Goal: Check status: Check status

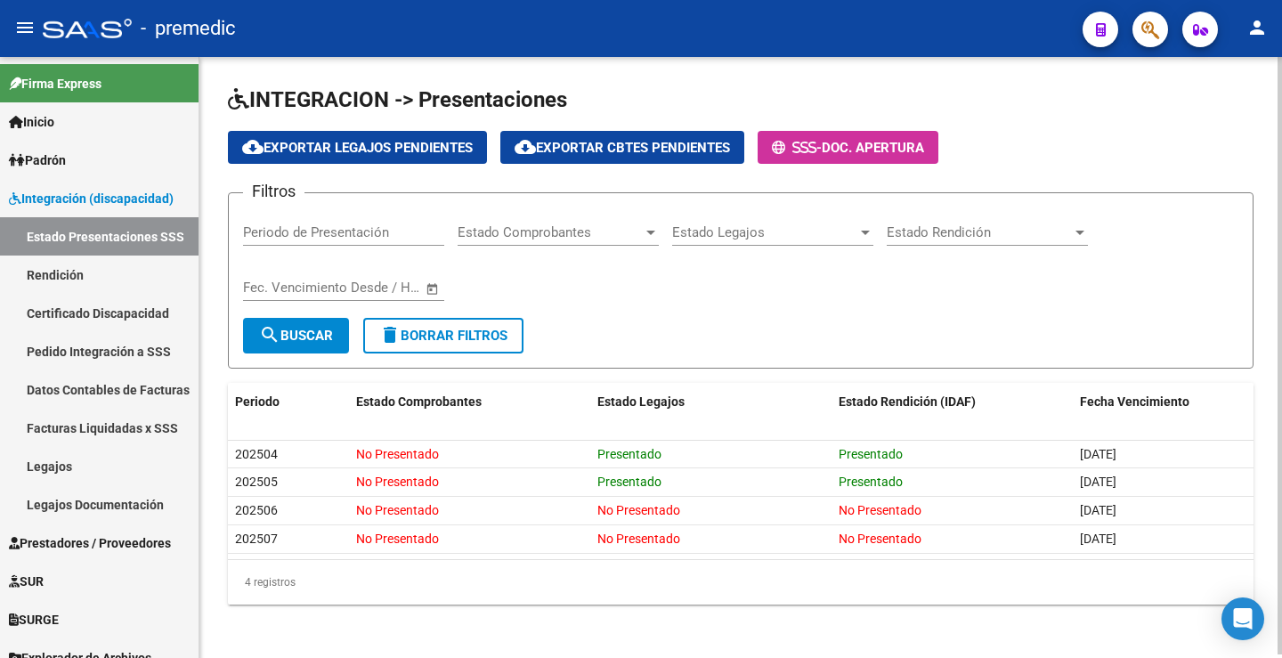
scroll to position [4, 0]
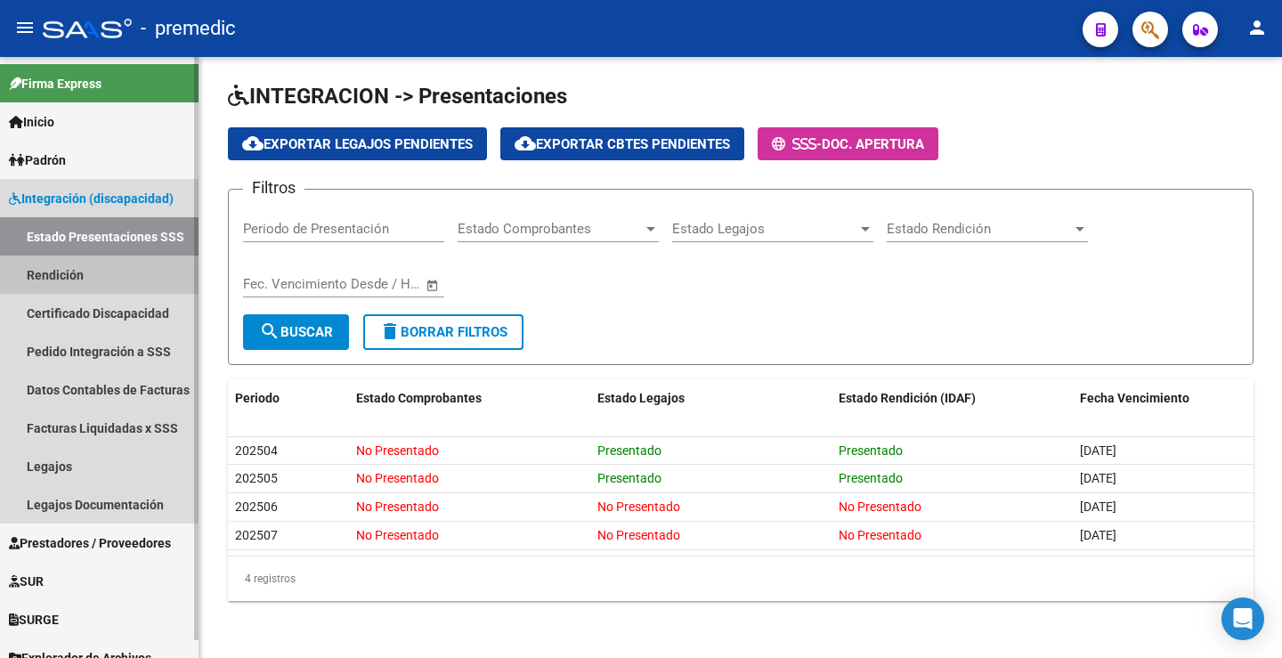
click at [96, 258] on link "Rendición" at bounding box center [99, 275] width 199 height 38
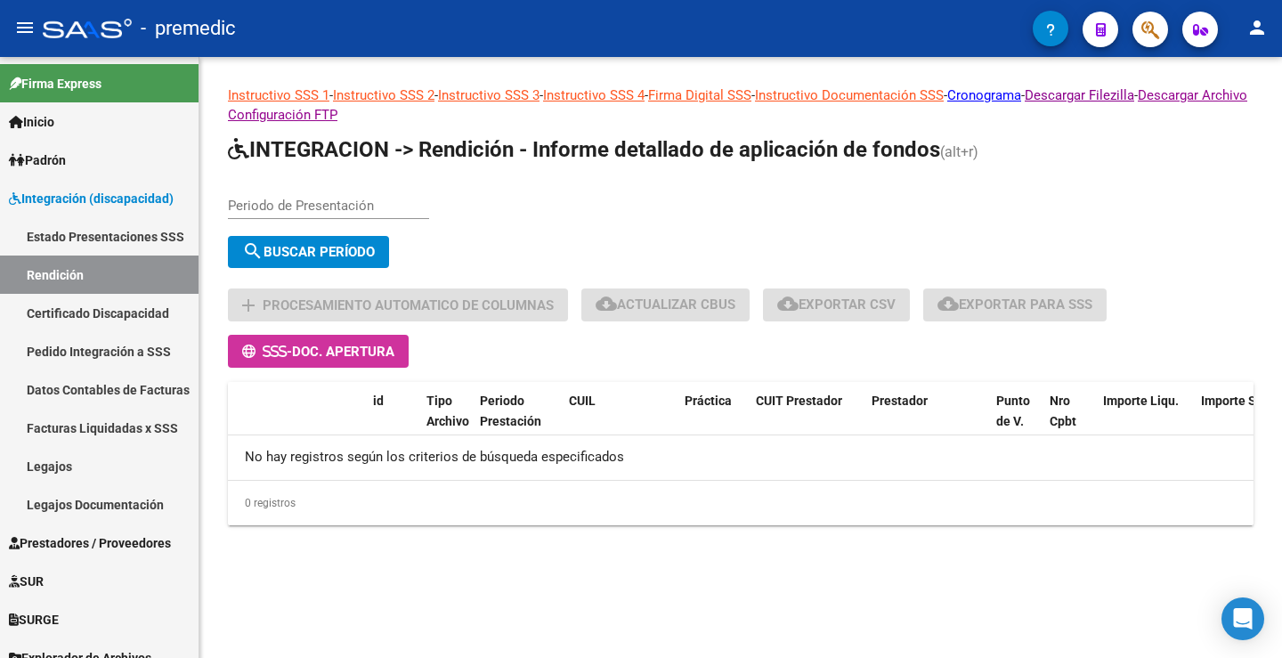
click at [343, 197] on div "Periodo de Presentación" at bounding box center [328, 200] width 201 height 38
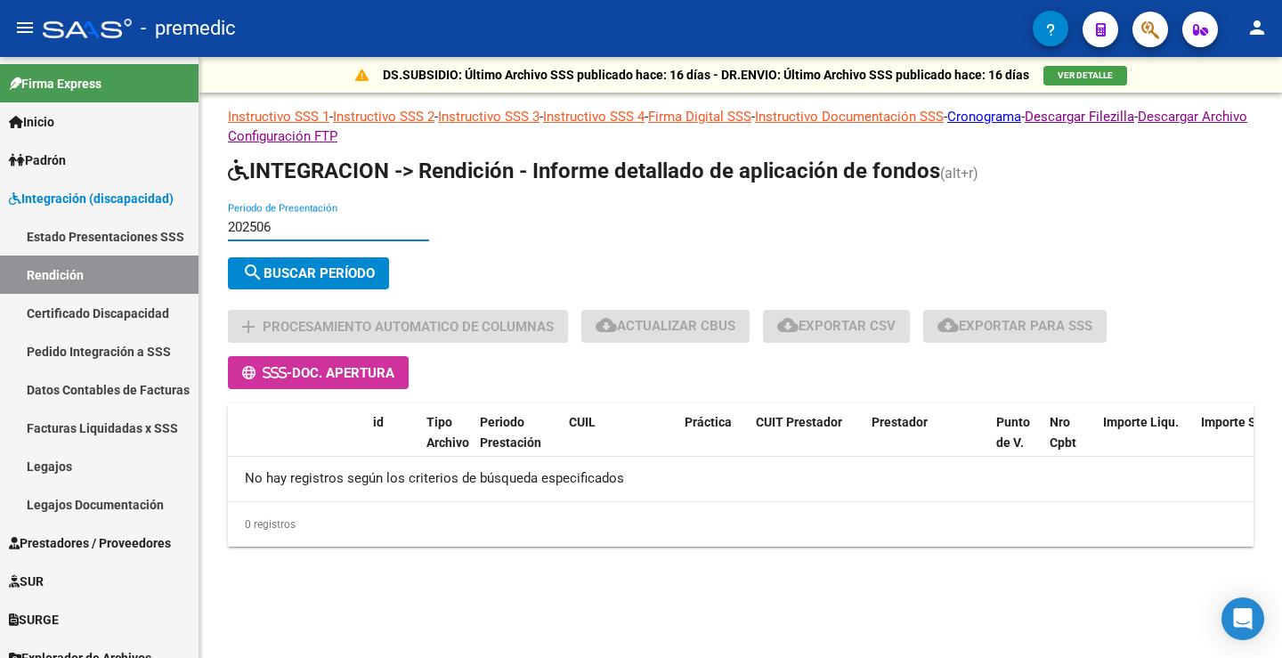
type input "202506"
click at [341, 276] on span "search Buscar Período" at bounding box center [308, 273] width 133 height 16
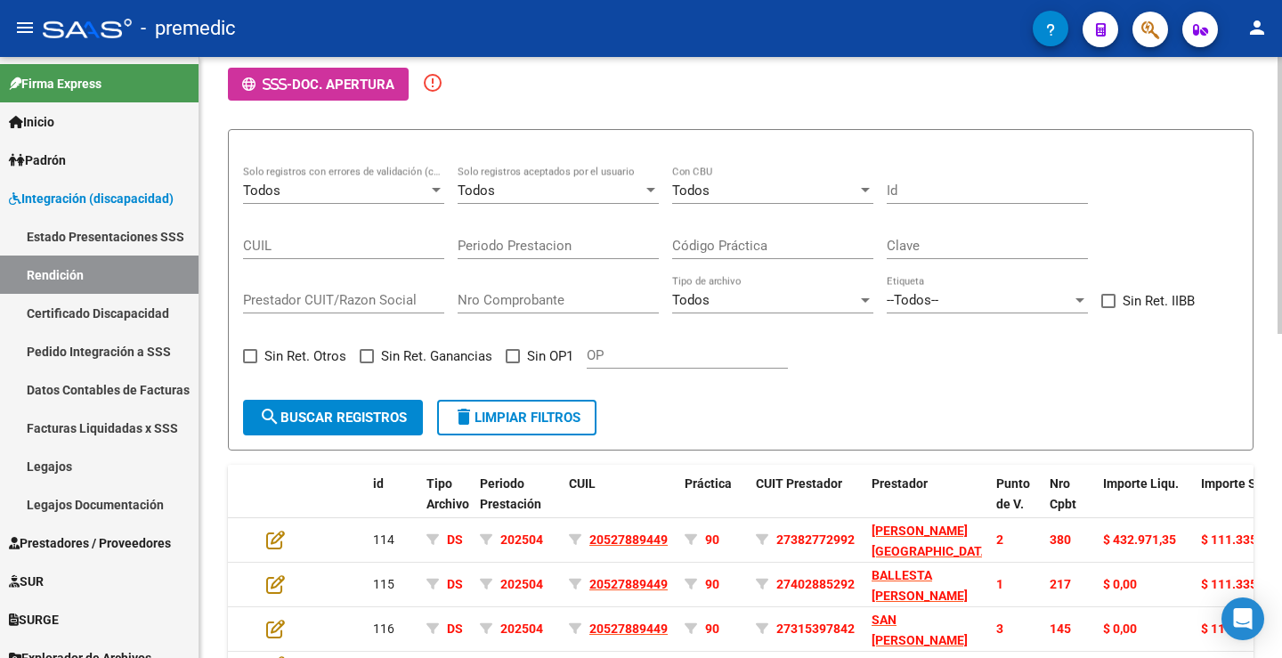
scroll to position [81, 0]
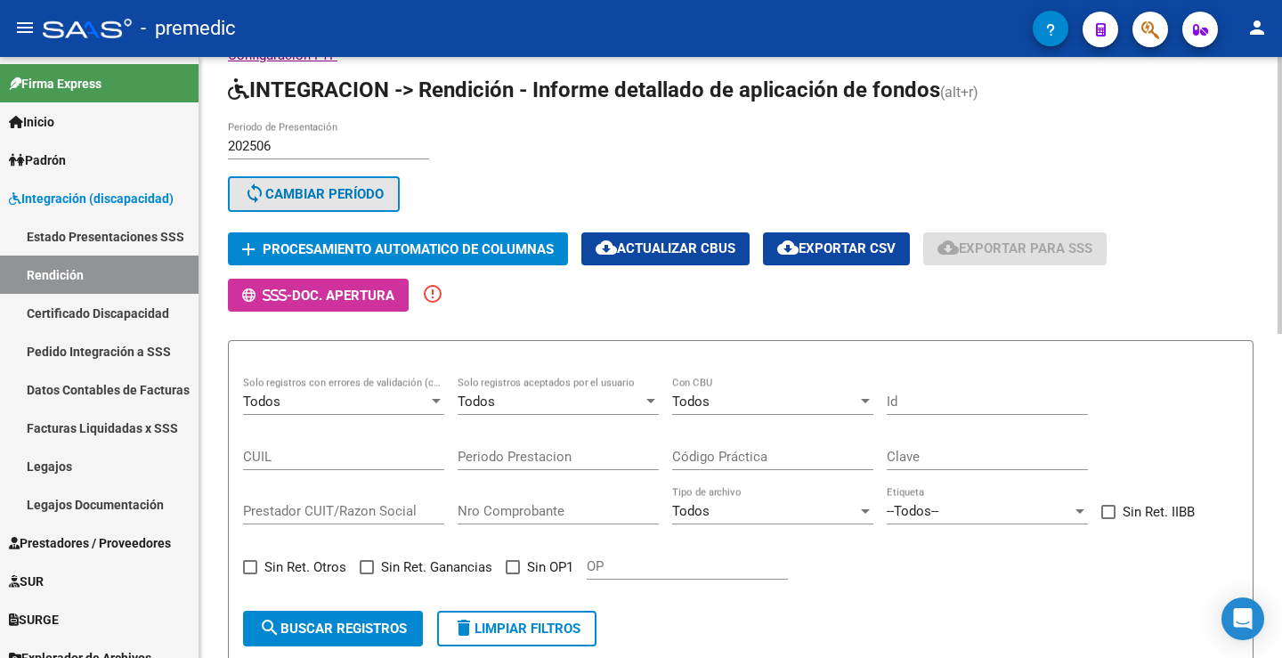
click at [372, 180] on button "sync Cambiar Período" at bounding box center [314, 194] width 172 height 36
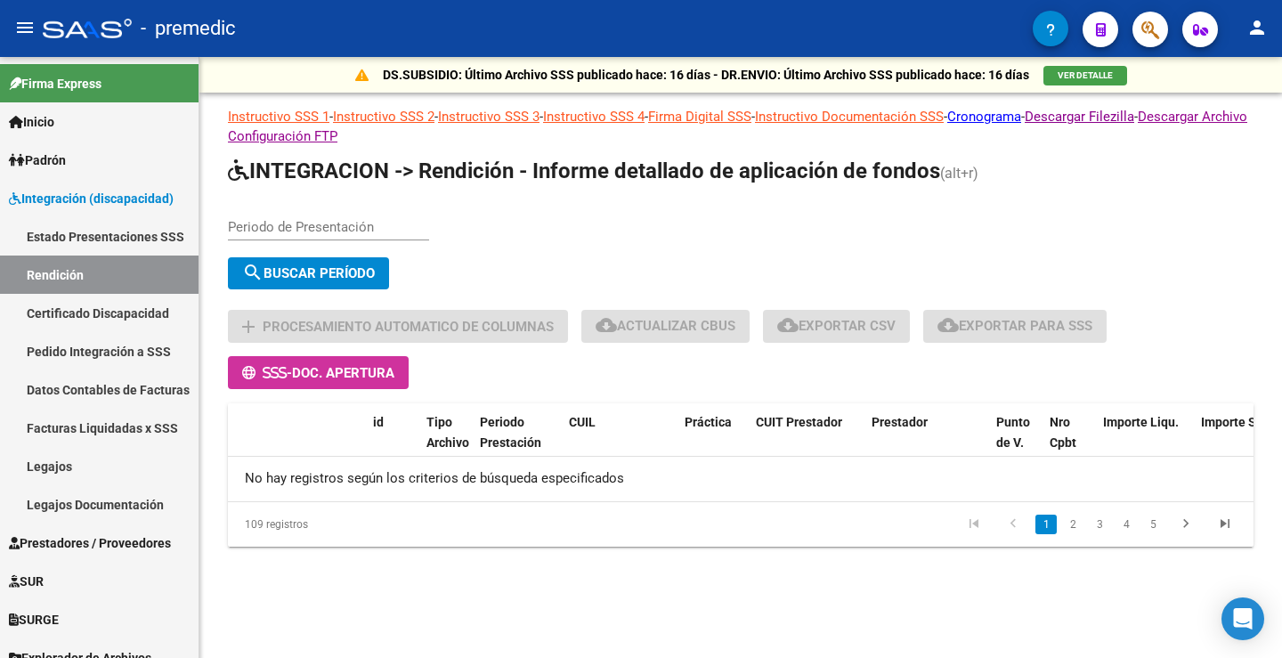
click at [295, 217] on div "Periodo de Presentación" at bounding box center [328, 221] width 201 height 38
type input "202505"
click at [316, 265] on span "search Buscar Período" at bounding box center [308, 273] width 133 height 16
